Goal: Information Seeking & Learning: Learn about a topic

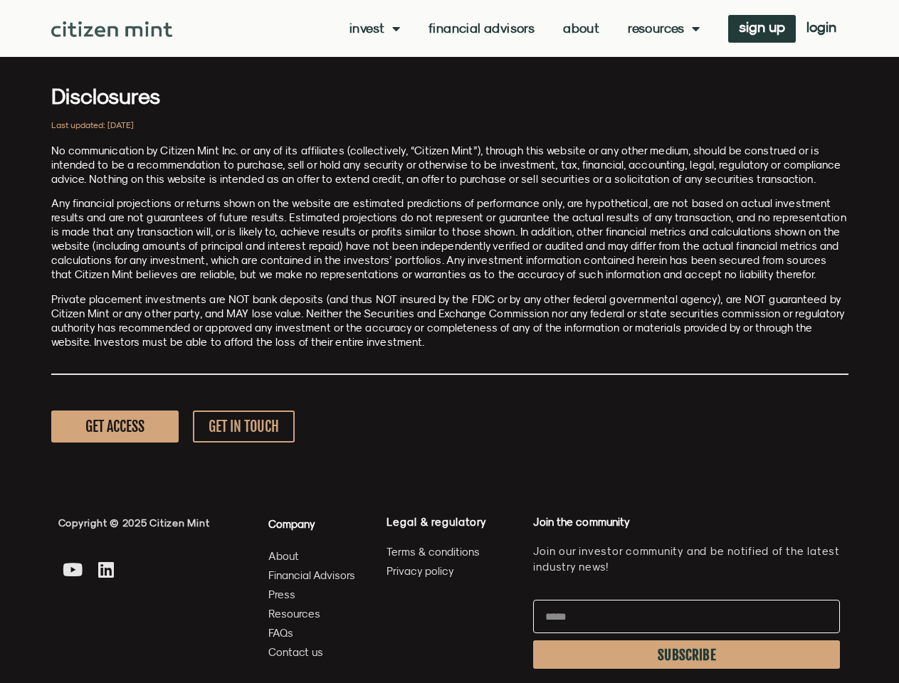
click at [449, 342] on p "Private placement investments are NOT bank deposits (and thus NOT insured by th…" at bounding box center [449, 321] width 797 height 57
click at [373, 28] on link "Invest" at bounding box center [375, 28] width 51 height 14
click at [662, 28] on link "Resources" at bounding box center [664, 28] width 72 height 14
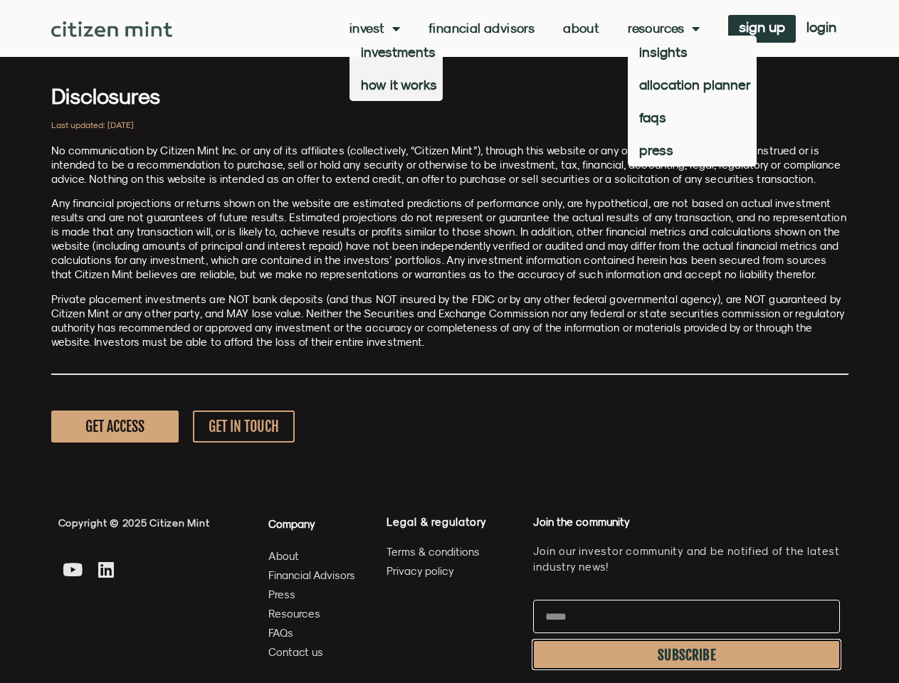
click at [686, 655] on span "SUBSCRIBE" at bounding box center [687, 655] width 58 height 11
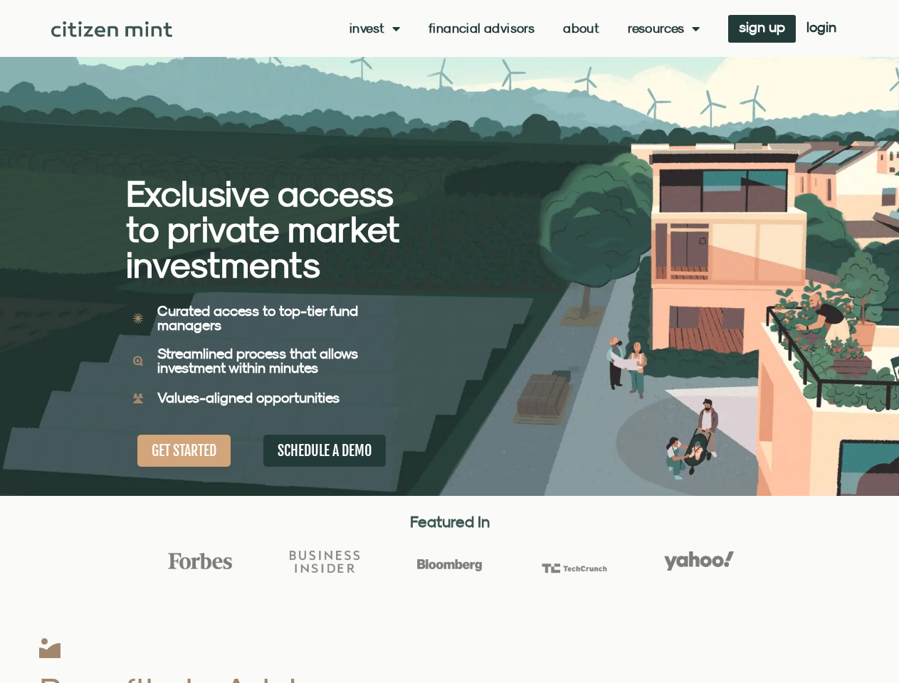
click at [449, 342] on div "Exclusive access to private market investments Exclusive access to private mark…" at bounding box center [288, 248] width 324 height 496
click at [373, 28] on link "Invest" at bounding box center [375, 28] width 51 height 14
click at [662, 28] on link "Resources" at bounding box center [664, 28] width 72 height 14
